Goal: Use online tool/utility: Utilize a website feature to perform a specific function

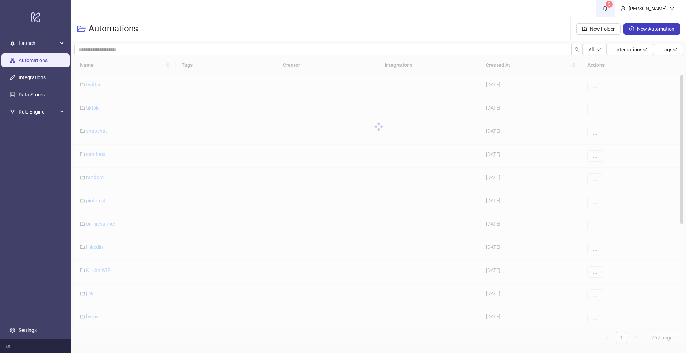
click at [609, 11] on span "5" at bounding box center [606, 8] width 8 height 8
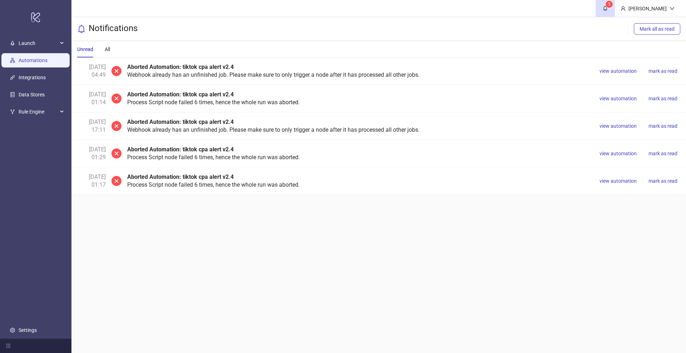
click at [30, 59] on link "Automations" at bounding box center [33, 61] width 29 height 6
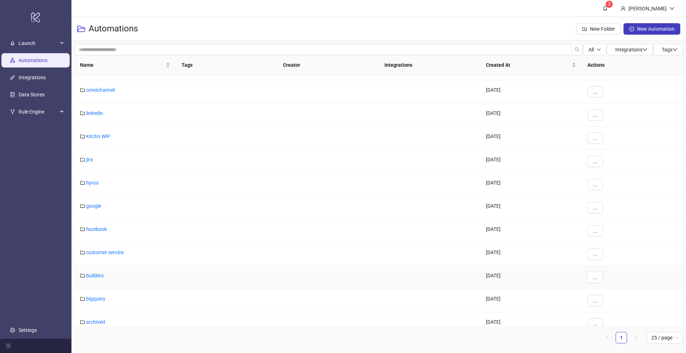
scroll to position [179, 0]
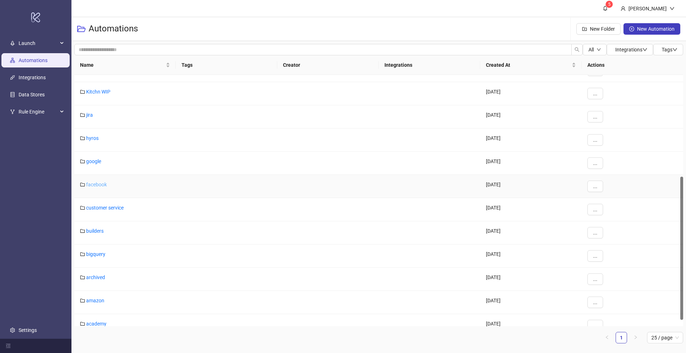
click at [96, 182] on link "facebook" at bounding box center [96, 185] width 21 height 6
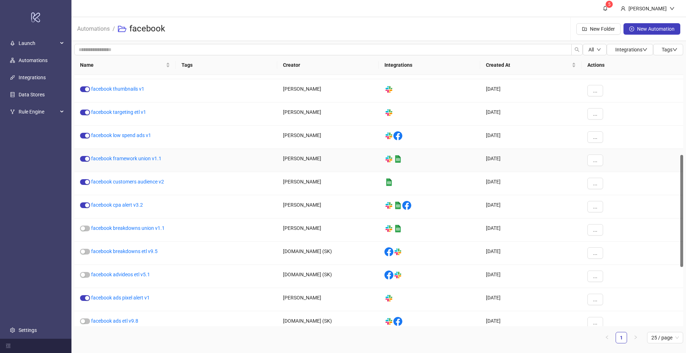
scroll to position [312, 0]
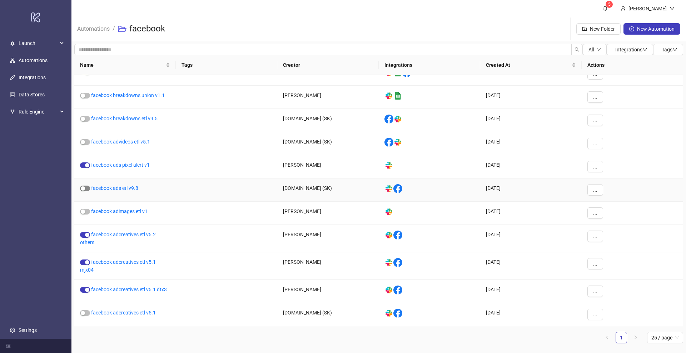
click at [85, 189] on div "button" at bounding box center [83, 189] width 4 height 4
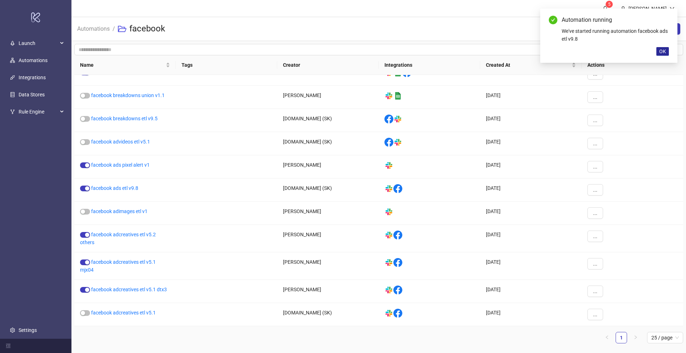
click at [664, 51] on span "OK" at bounding box center [662, 52] width 7 height 6
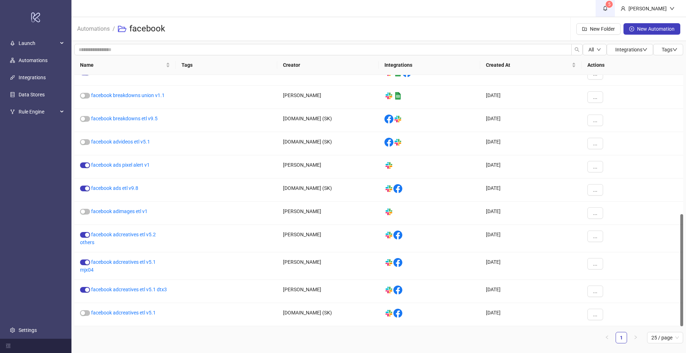
click at [615, 13] on link "5" at bounding box center [605, 8] width 19 height 17
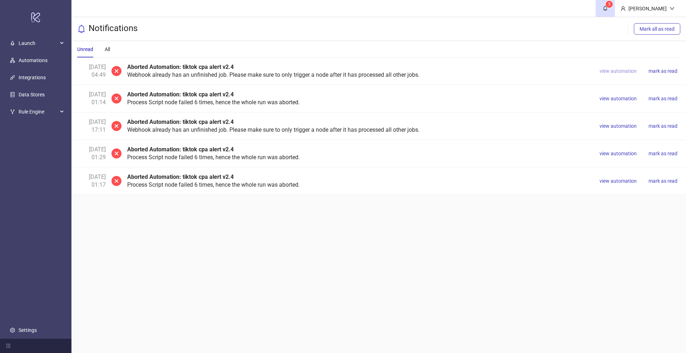
click at [618, 72] on span "view automation" at bounding box center [618, 71] width 37 height 6
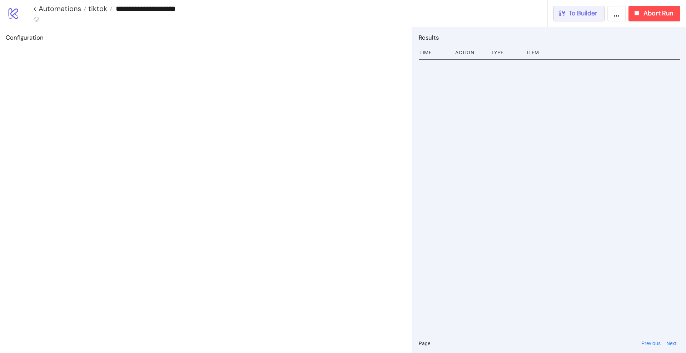
click at [573, 20] on button "To Builder" at bounding box center [579, 14] width 51 height 16
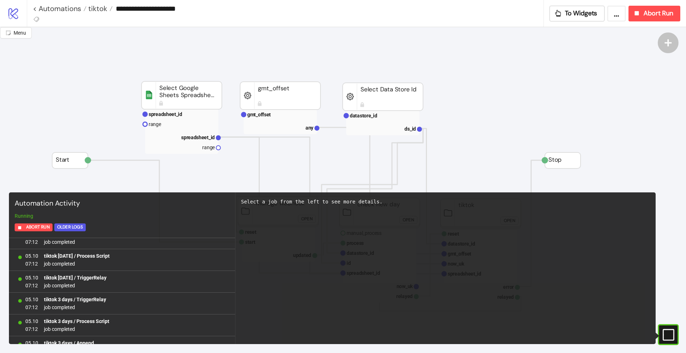
scroll to position [635, 0]
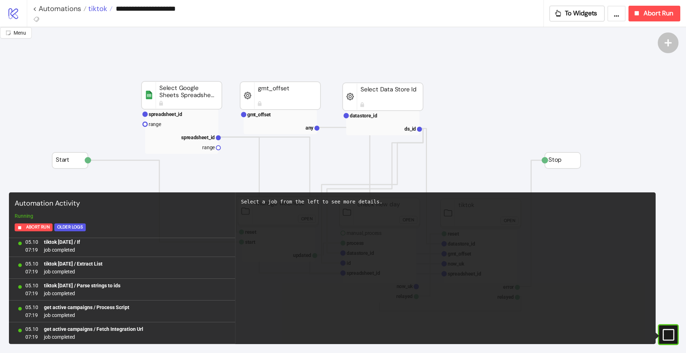
scroll to position [15962, 0]
click at [77, 8] on link "< Automations" at bounding box center [60, 8] width 54 height 7
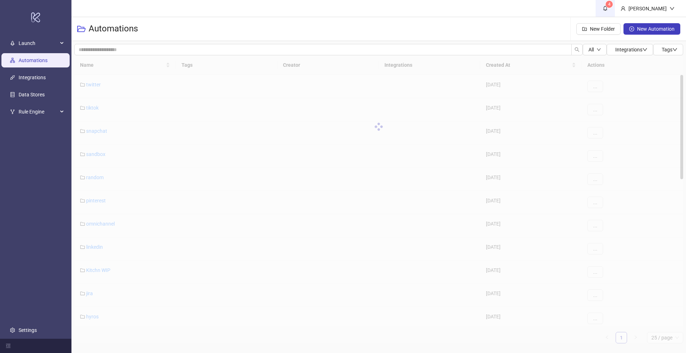
click at [608, 10] on icon "bell" at bounding box center [605, 8] width 5 height 5
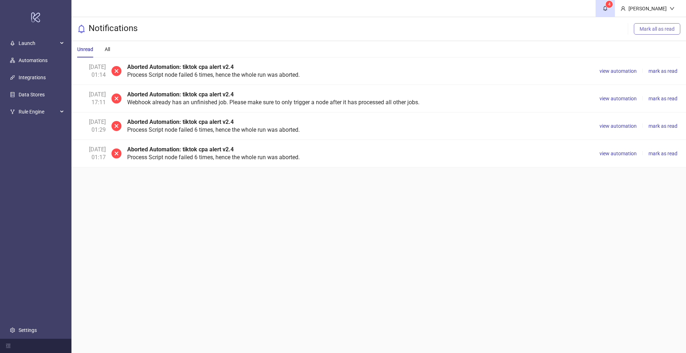
click at [650, 33] on button "Mark all as read" at bounding box center [657, 28] width 46 height 11
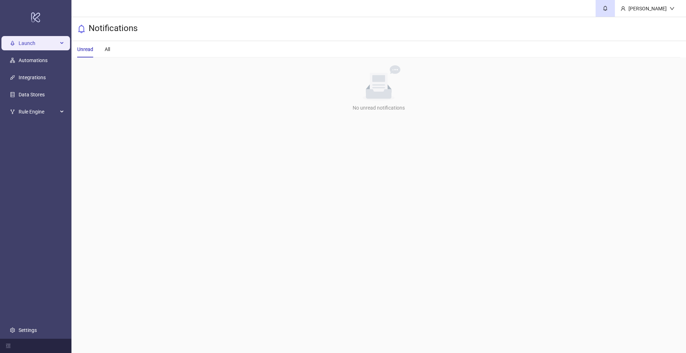
click at [24, 49] on span "Launch" at bounding box center [38, 43] width 39 height 14
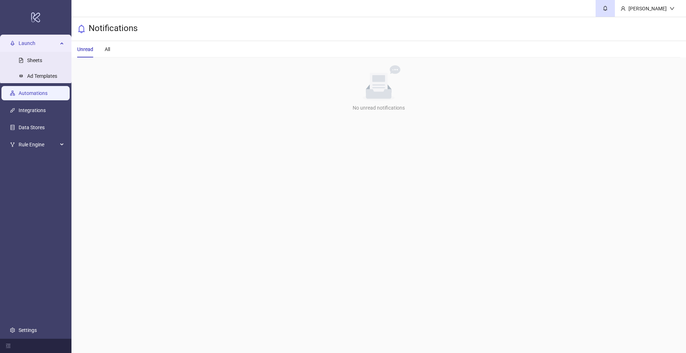
click at [41, 95] on link "Automations" at bounding box center [33, 93] width 29 height 6
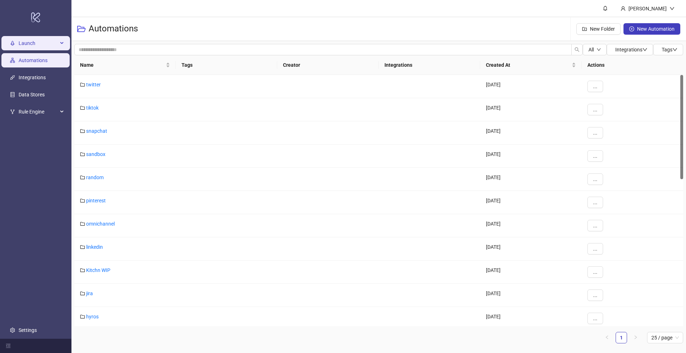
click at [26, 39] on span "Launch" at bounding box center [38, 43] width 39 height 14
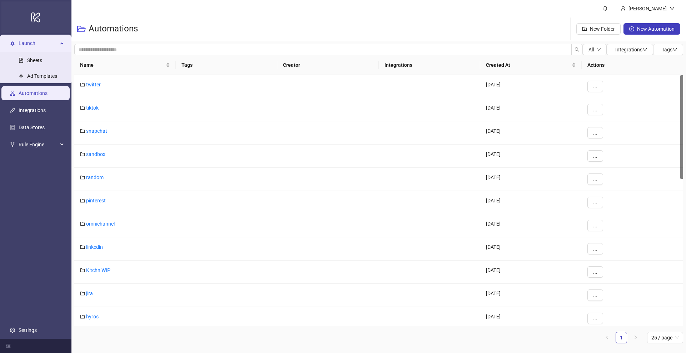
click at [42, 22] on div "logo/logo-mobile" at bounding box center [35, 17] width 69 height 32
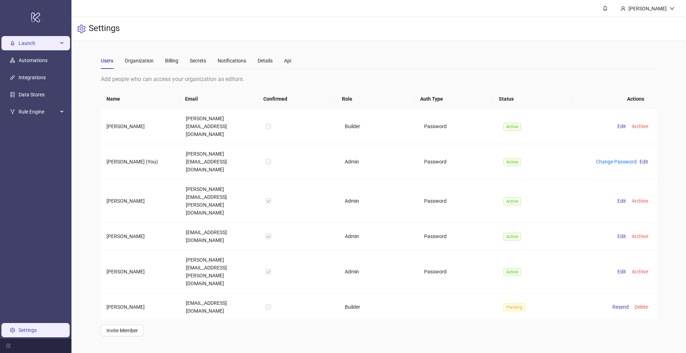
click at [25, 43] on span "Launch" at bounding box center [38, 43] width 39 height 14
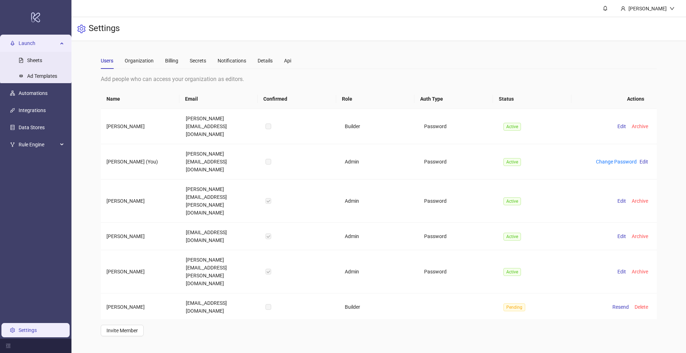
click at [25, 43] on span "Launch" at bounding box center [38, 43] width 39 height 14
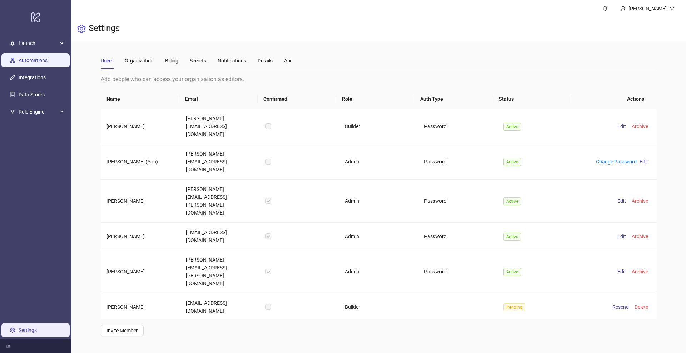
click at [35, 59] on link "Automations" at bounding box center [33, 61] width 29 height 6
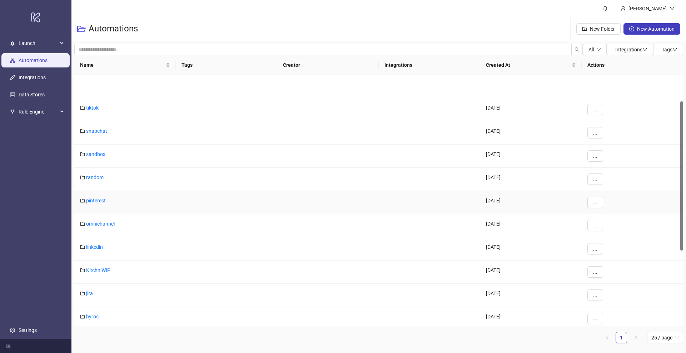
scroll to position [179, 0]
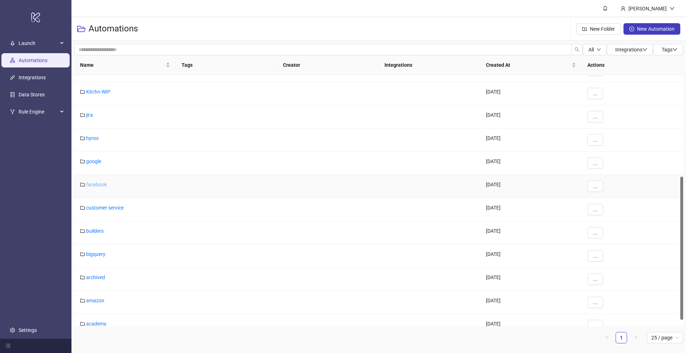
click at [96, 185] on link "facebook" at bounding box center [96, 185] width 21 height 6
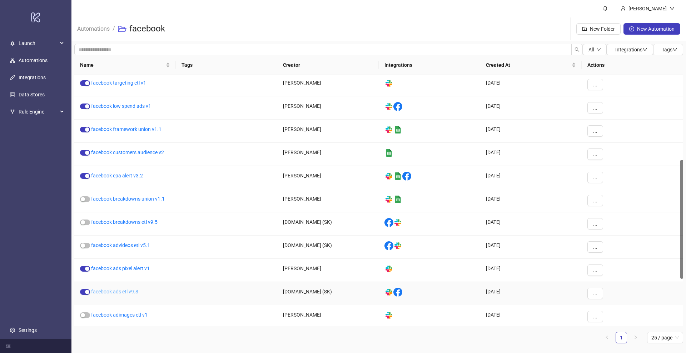
click at [127, 293] on link "facebook ads etl v9.8" at bounding box center [114, 292] width 47 height 6
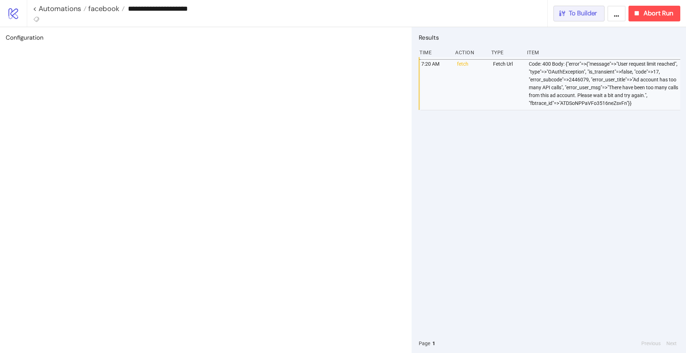
click at [584, 17] on span "To Builder" at bounding box center [583, 13] width 29 height 8
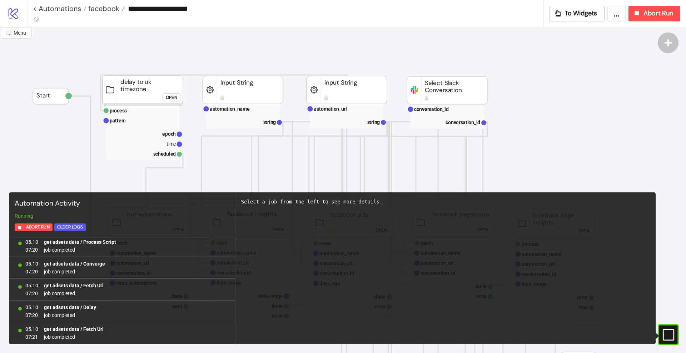
scroll to position [679, 0]
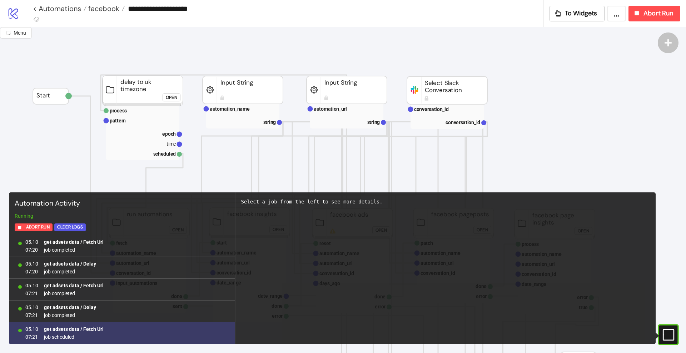
click at [88, 331] on b "get adsets data / Fetch Url" at bounding box center [74, 330] width 60 height 6
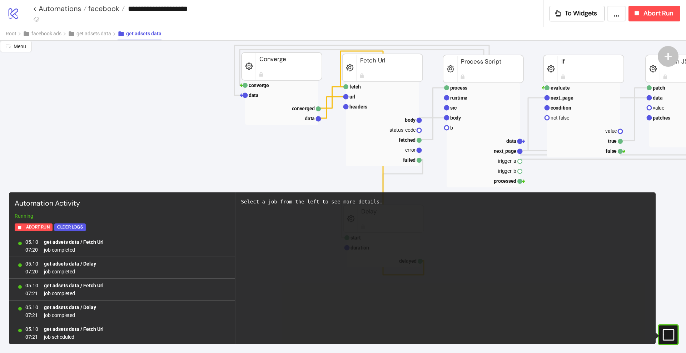
scroll to position [268, 0]
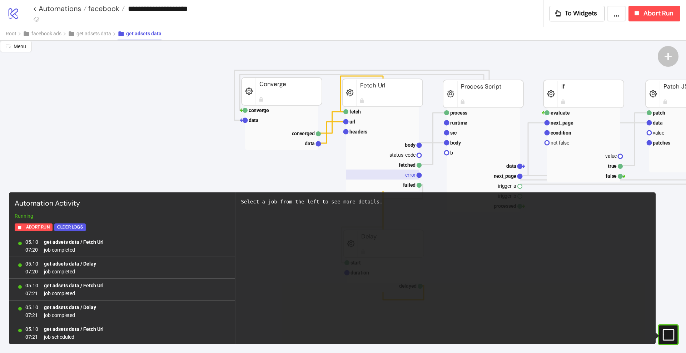
click at [405, 175] on rect at bounding box center [382, 175] width 73 height 10
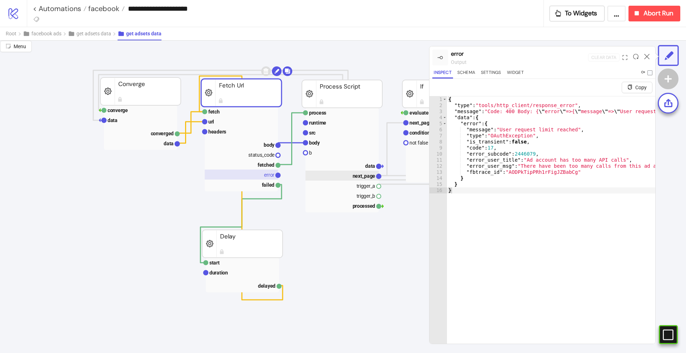
scroll to position [268, 179]
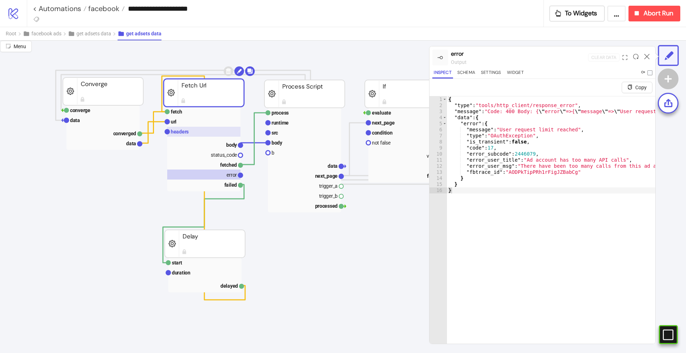
click at [190, 129] on rect at bounding box center [203, 132] width 73 height 10
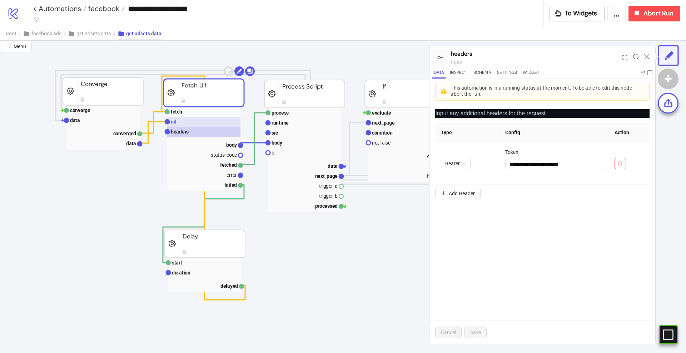
click at [184, 123] on rect at bounding box center [203, 122] width 73 height 10
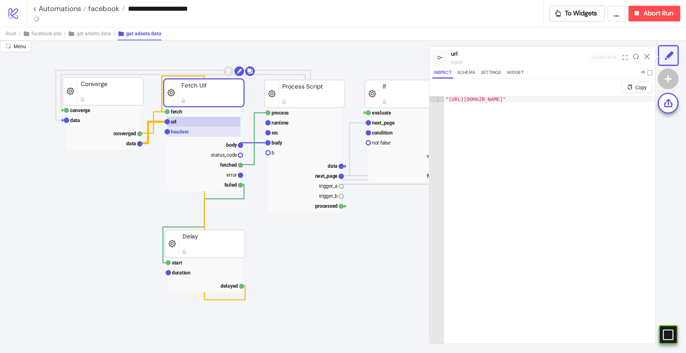
click at [203, 130] on rect at bounding box center [203, 132] width 73 height 10
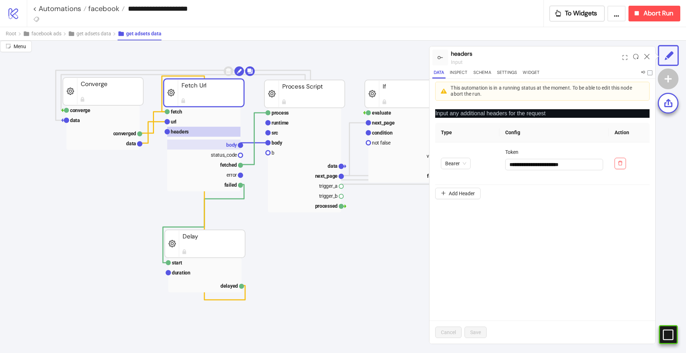
click at [226, 144] on rect at bounding box center [203, 145] width 73 height 10
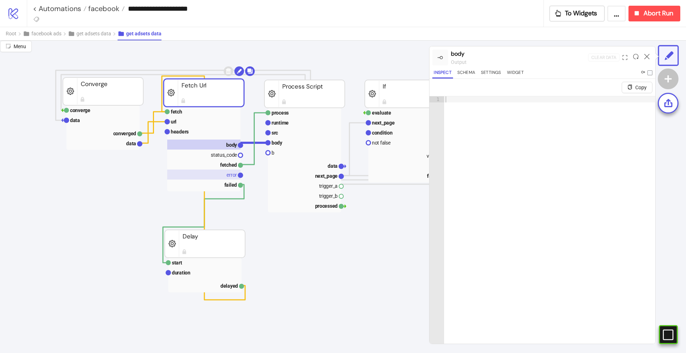
click at [227, 174] on text "error" at bounding box center [232, 175] width 10 height 6
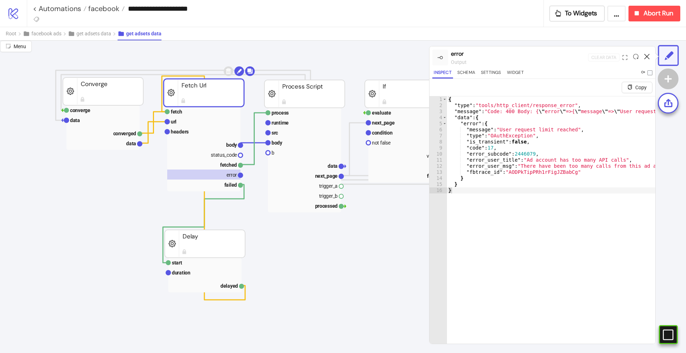
click at [645, 58] on icon at bounding box center [646, 56] width 5 height 5
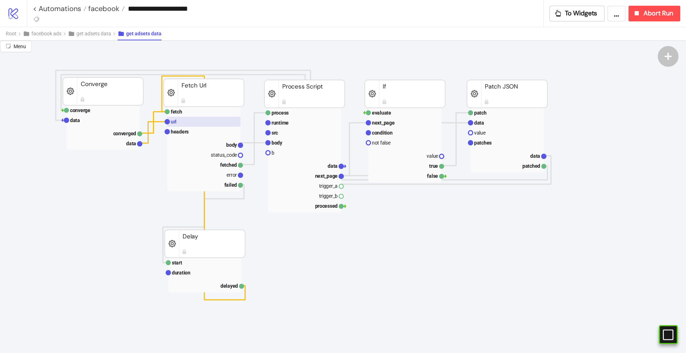
click at [190, 123] on rect at bounding box center [203, 122] width 73 height 10
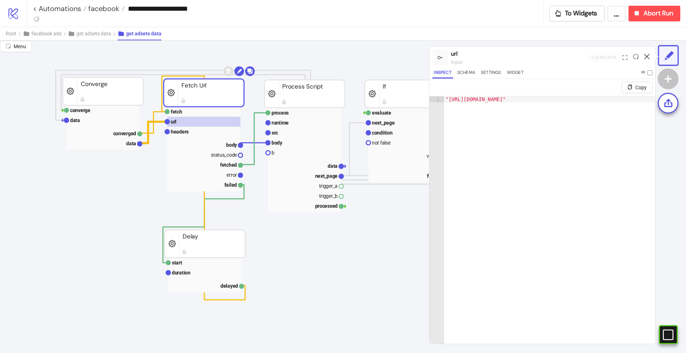
click at [648, 58] on icon at bounding box center [646, 56] width 5 height 5
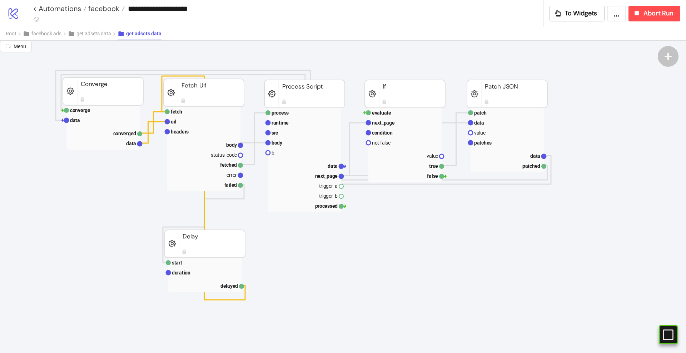
click at [228, 178] on rect at bounding box center [203, 175] width 73 height 10
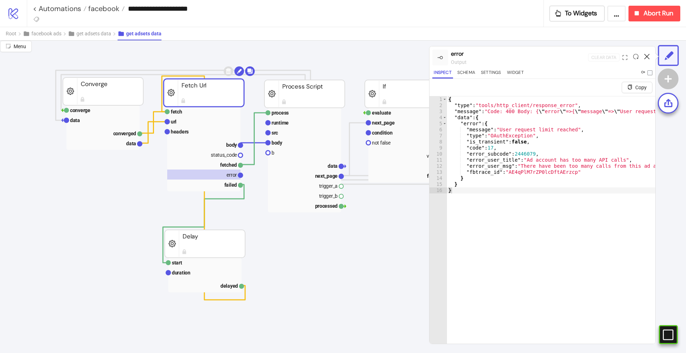
click at [647, 55] on icon at bounding box center [646, 56] width 5 height 5
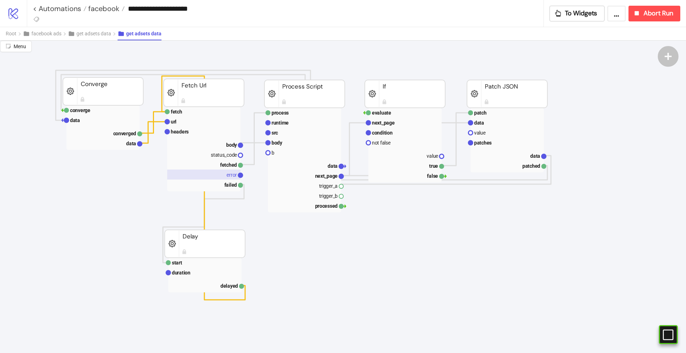
click at [227, 177] on text "error" at bounding box center [232, 175] width 10 height 6
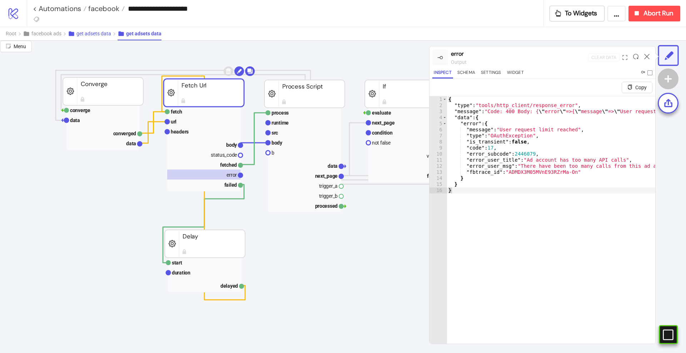
click at [100, 36] on button "get adsets data" at bounding box center [93, 33] width 50 height 13
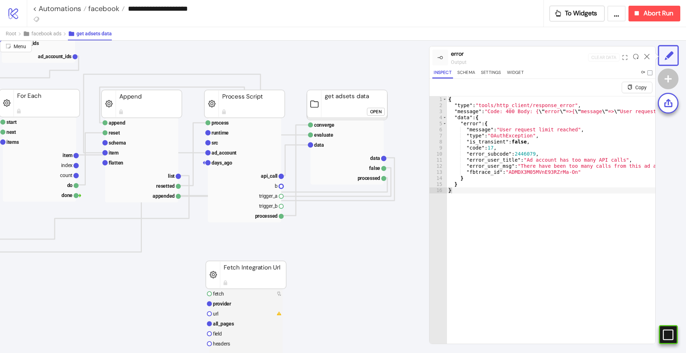
scroll to position [89, 223]
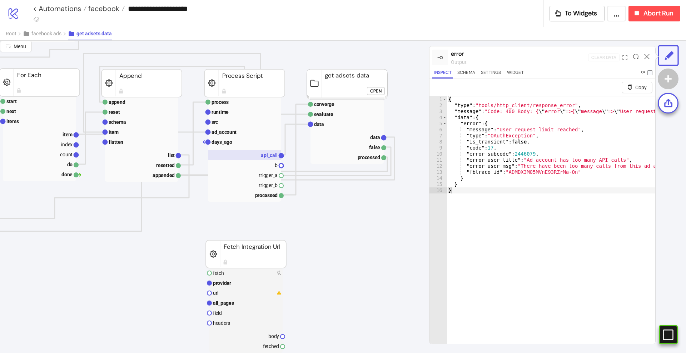
click at [274, 153] on text "api_call" at bounding box center [269, 156] width 17 height 6
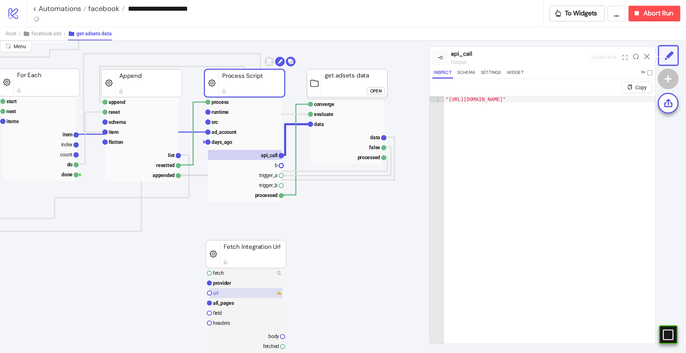
click at [236, 292] on rect at bounding box center [245, 293] width 73 height 10
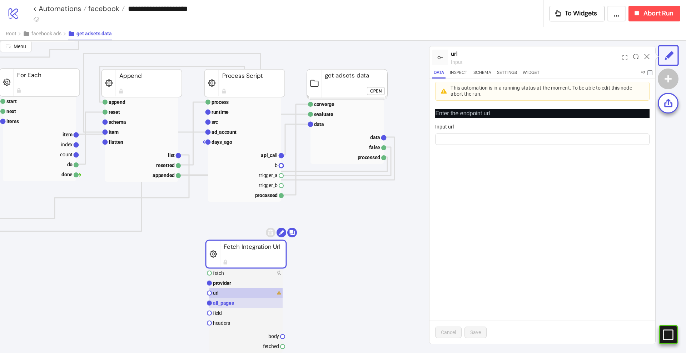
click at [239, 301] on rect at bounding box center [245, 303] width 73 height 10
click at [234, 293] on rect at bounding box center [245, 293] width 73 height 10
click at [267, 159] on rect at bounding box center [244, 155] width 73 height 10
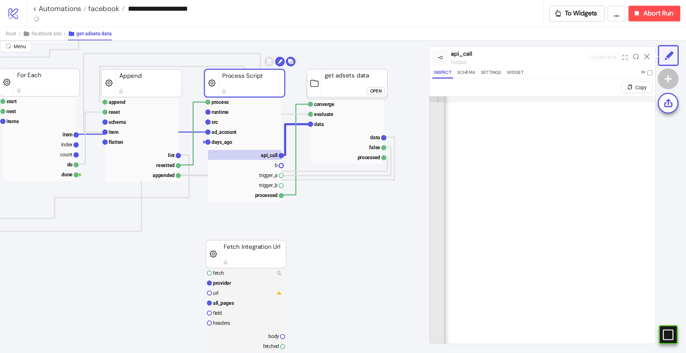
scroll to position [0, 375]
click at [234, 125] on rect at bounding box center [244, 122] width 73 height 10
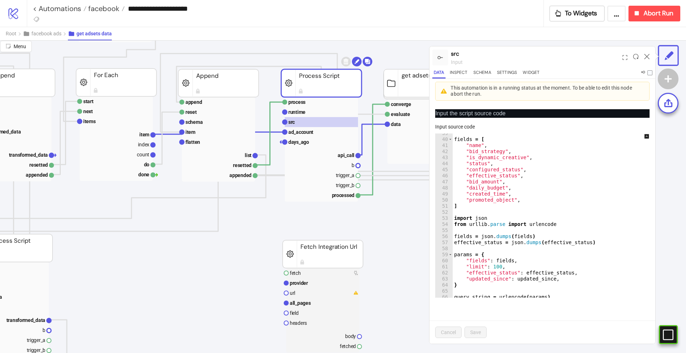
scroll to position [89, 134]
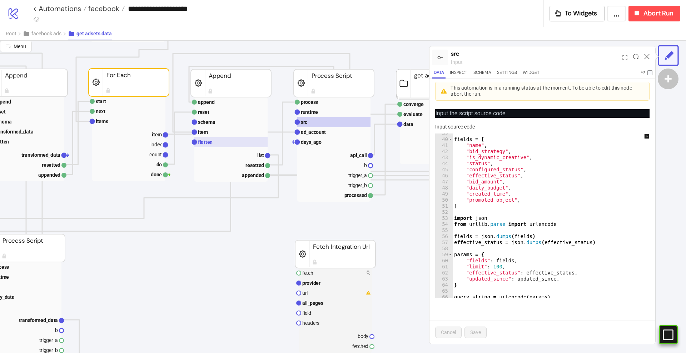
scroll to position [89, 0]
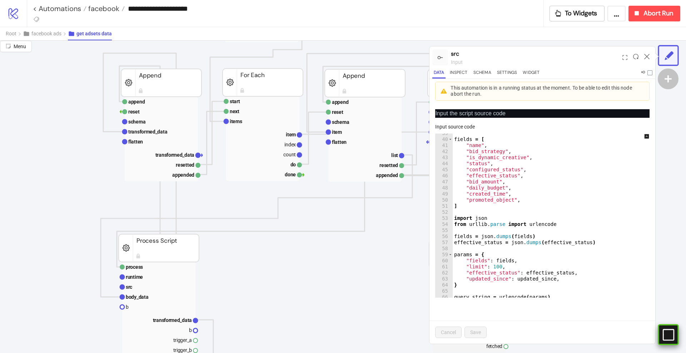
click at [668, 328] on div "#e9k1n36qviq57_to { animation: e9k1n36qviq57_to__to 2000ms linear infinite norm…" at bounding box center [668, 335] width 21 height 21
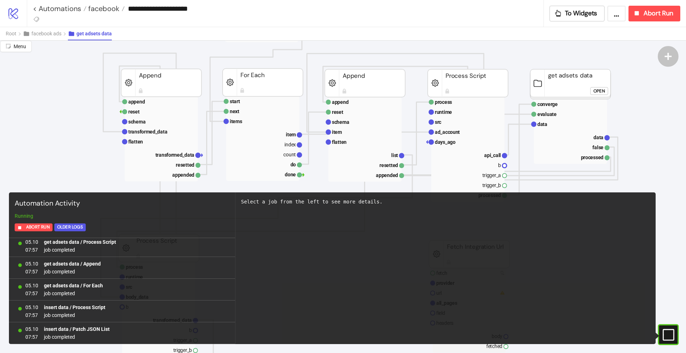
scroll to position [3644, 0]
click at [665, 330] on rect at bounding box center [659, 335] width 11 height 11
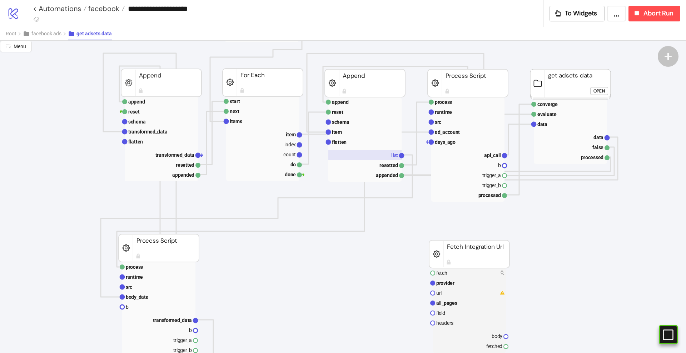
scroll to position [0, 0]
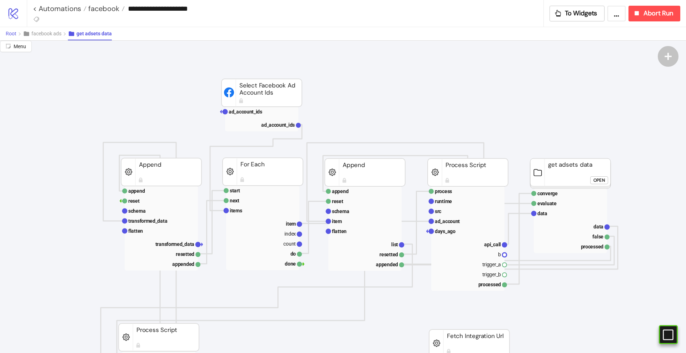
click at [11, 31] on span "Root" at bounding box center [11, 34] width 11 height 6
